Goal: Task Accomplishment & Management: Complete application form

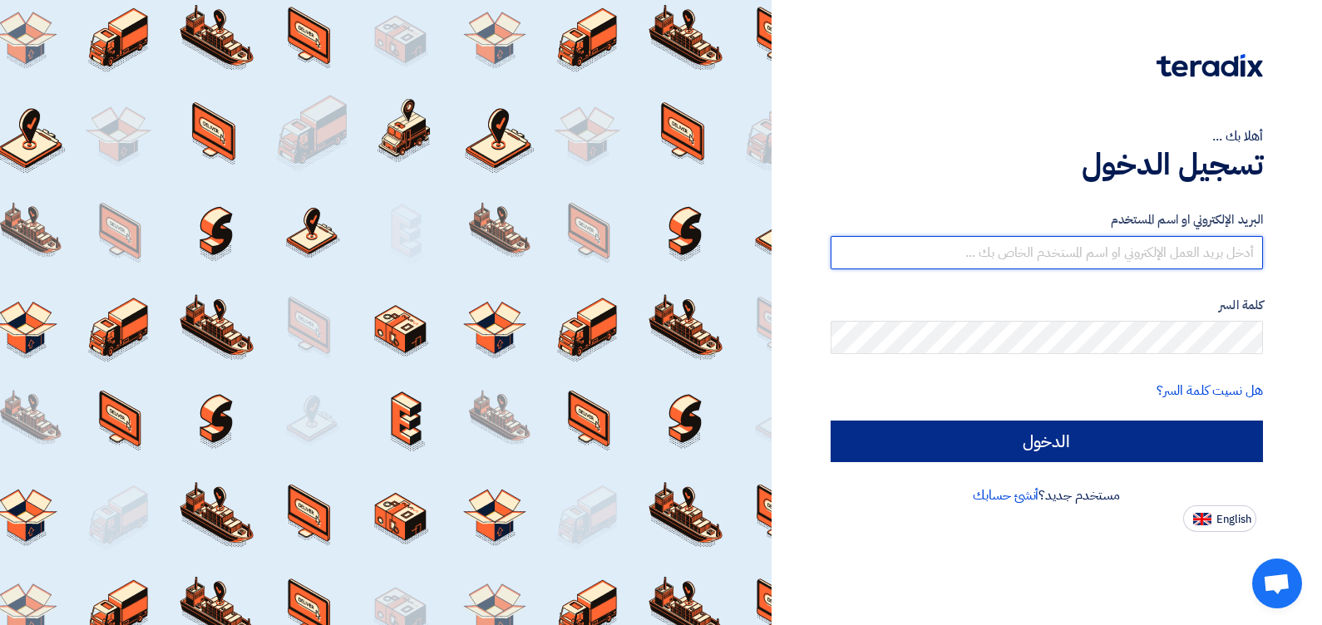
type input "[EMAIL_ADDRESS][DOMAIN_NAME]"
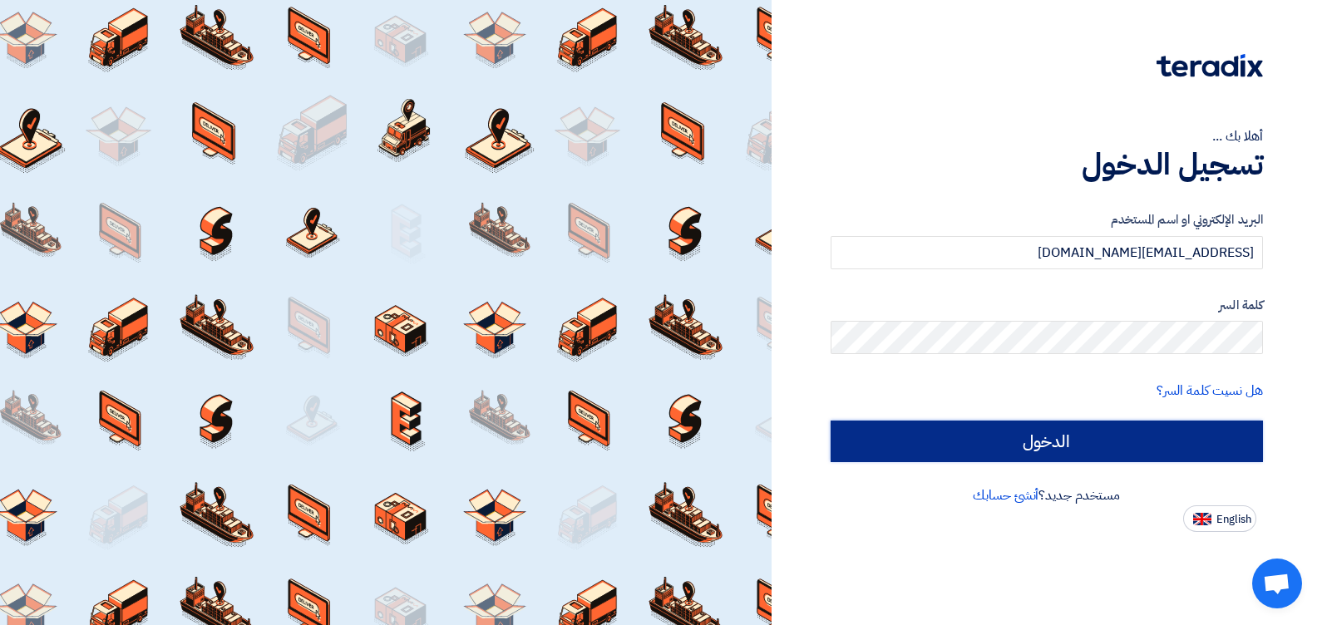
click at [854, 441] on input "الدخول" at bounding box center [1047, 442] width 433 height 42
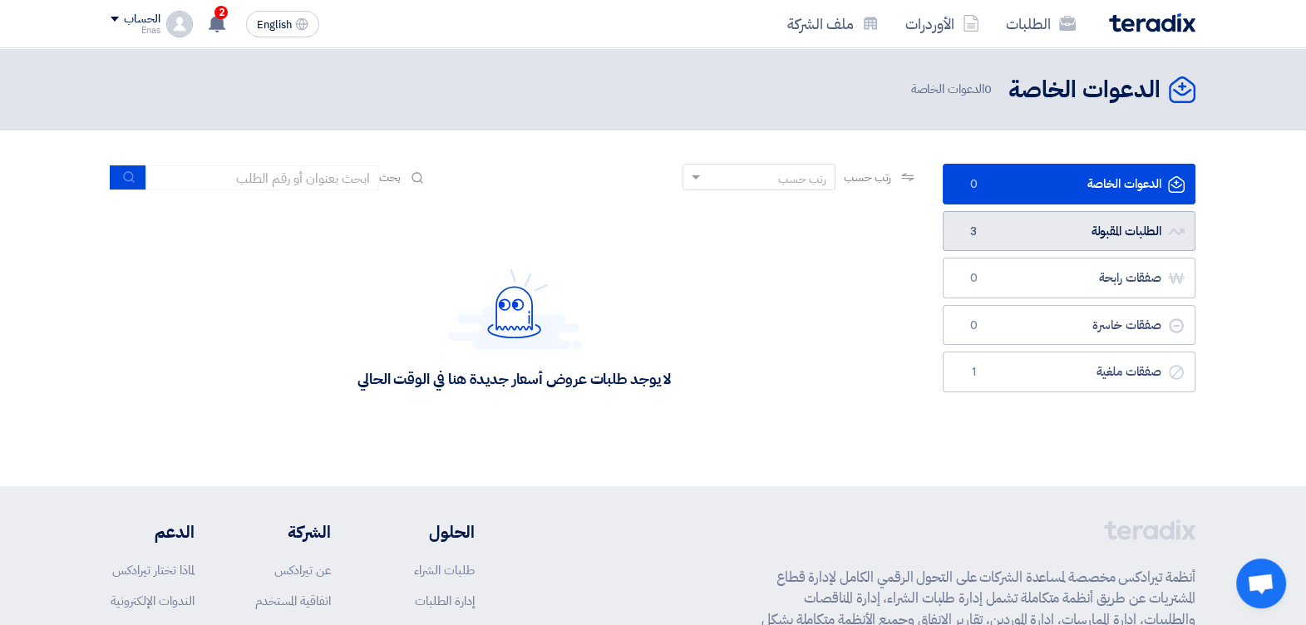
click at [1058, 234] on link "الطلبات المقبولة الطلبات المقبولة 3" at bounding box center [1069, 231] width 253 height 41
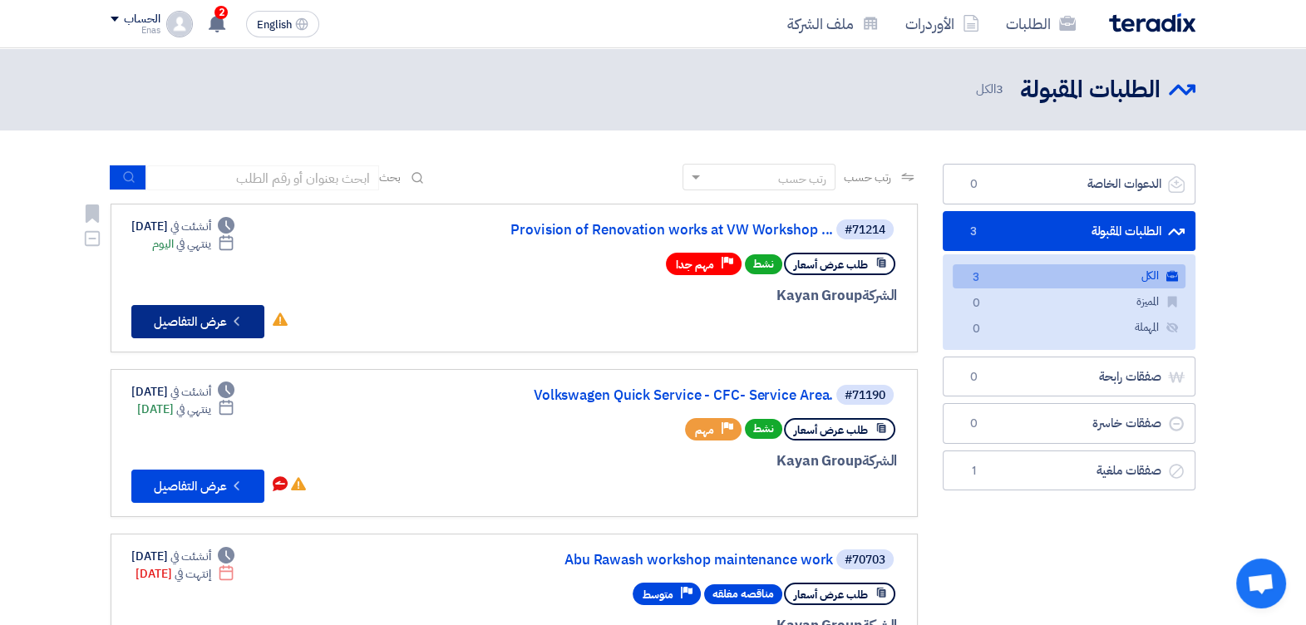
click at [195, 314] on button "Check details عرض التفاصيل" at bounding box center [197, 321] width 133 height 33
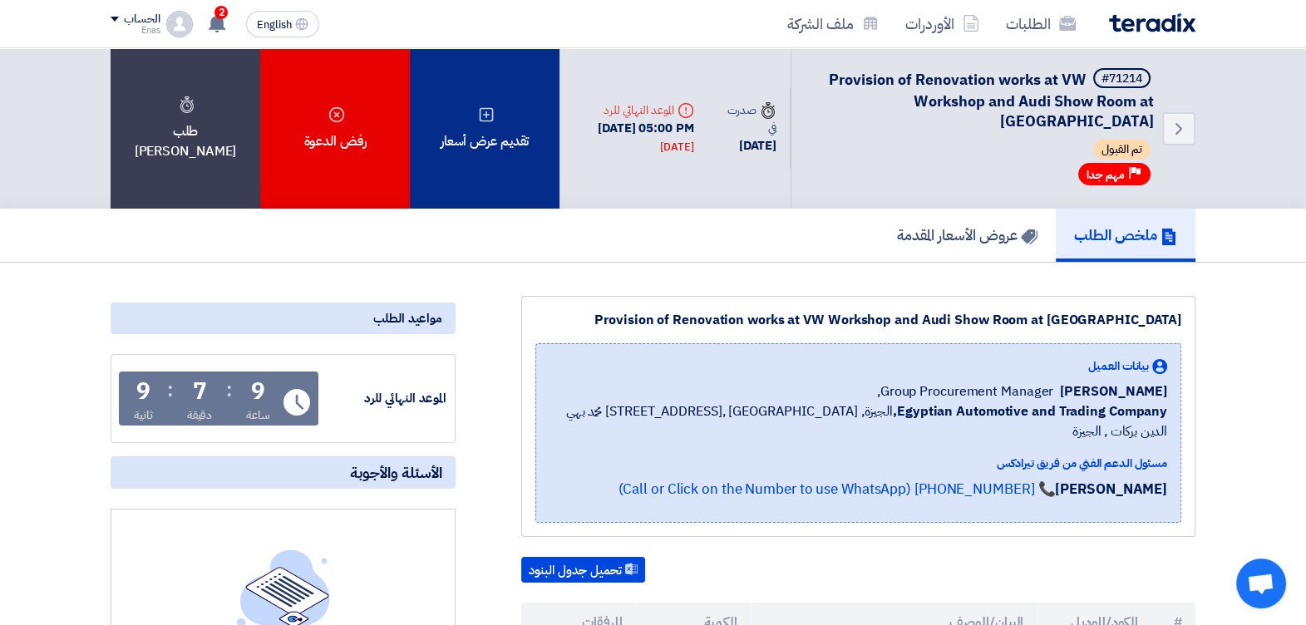
click at [495, 107] on div "تقديم عرض أسعار" at bounding box center [485, 128] width 150 height 160
